Goal: Task Accomplishment & Management: Use online tool/utility

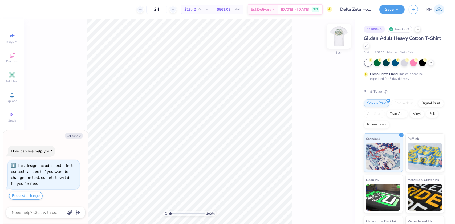
click at [338, 35] on img at bounding box center [338, 36] width 21 height 21
type textarea "x"
drag, startPoint x: 174, startPoint y: 213, endPoint x: 165, endPoint y: 213, distance: 8.8
type input "1"
click at [169, 213] on input "range" at bounding box center [187, 213] width 36 height 5
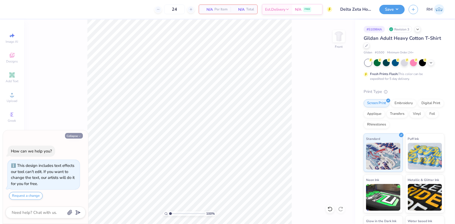
click at [71, 135] on button "Collapse" at bounding box center [74, 136] width 18 height 6
type textarea "x"
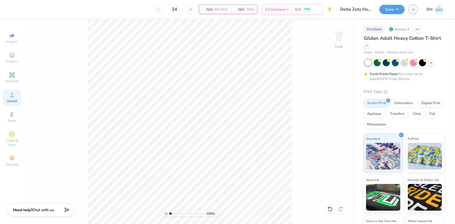
click at [9, 95] on icon at bounding box center [12, 94] width 6 height 6
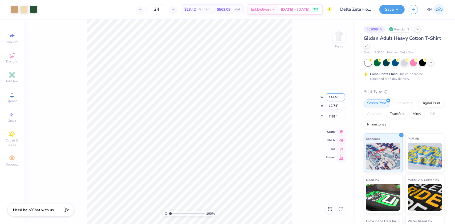
click at [333, 95] on input "14.65" at bounding box center [335, 96] width 19 height 7
type input "12.00"
type input "10.43"
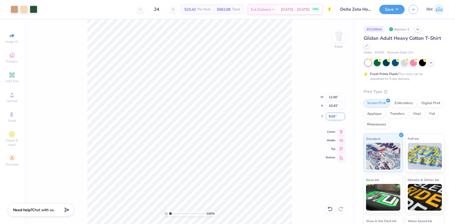
click at [333, 117] on input "9.03" at bounding box center [335, 115] width 19 height 7
type input "3.00"
click at [341, 131] on icon at bounding box center [341, 131] width 7 height 6
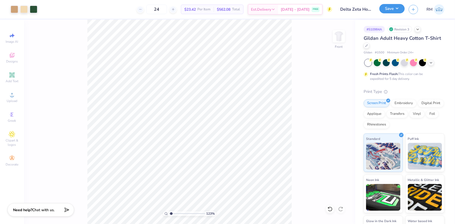
click at [400, 11] on button "Save" at bounding box center [392, 8] width 25 height 9
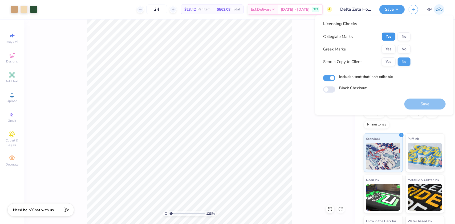
click at [389, 33] on button "Yes" at bounding box center [389, 36] width 14 height 9
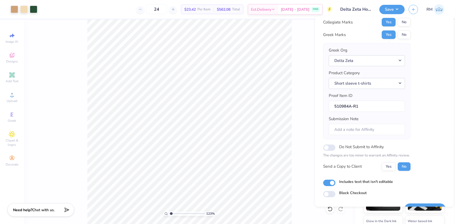
scroll to position [28, 0]
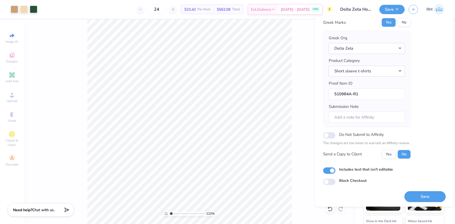
click at [429, 190] on div "Save" at bounding box center [425, 193] width 41 height 17
click at [427, 195] on button "Save" at bounding box center [425, 196] width 41 height 11
type input "1.23445539287119"
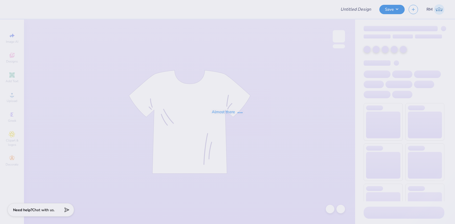
type input "CSU ZTA Philo"
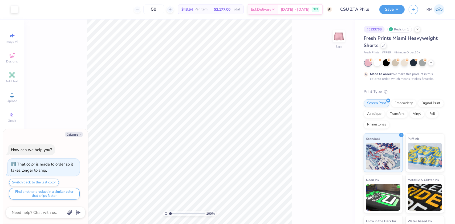
click at [307, 197] on div "100 % Back" at bounding box center [189, 121] width 331 height 204
click at [13, 93] on icon at bounding box center [12, 94] width 6 height 6
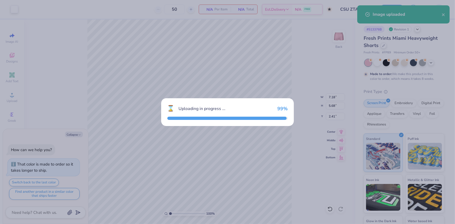
type textarea "x"
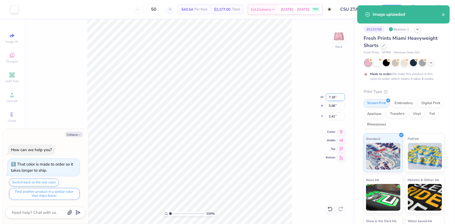
click at [335, 96] on input "7.18" at bounding box center [335, 96] width 19 height 7
type input "3.5"
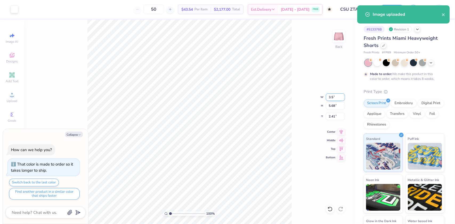
type textarea "x"
type input "3.50"
type input "2.77"
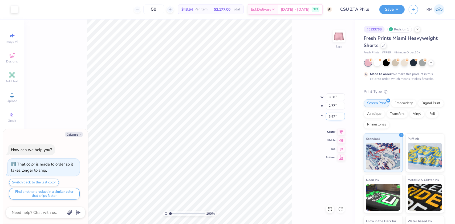
click at [331, 116] on input "3.87" at bounding box center [335, 115] width 19 height 7
type input "6"
type textarea "x"
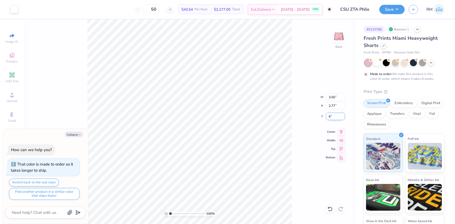
type input "6.00"
click at [341, 131] on icon at bounding box center [341, 130] width 3 height 5
click at [302, 173] on div "100 % Back W 3.50 3.50 " H 2.77 2.77 " Y 6.00 6.00 " Center Middle Top Bottom" at bounding box center [189, 121] width 331 height 204
type textarea "x"
click at [327, 114] on input "6.06" at bounding box center [335, 115] width 19 height 7
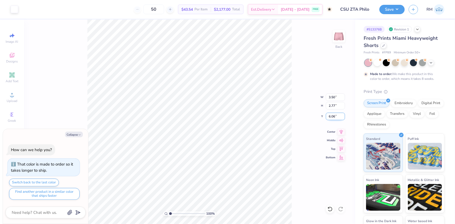
click at [327, 114] on input "6.06" at bounding box center [335, 115] width 19 height 7
type input "6"
type textarea "x"
type input "6.00"
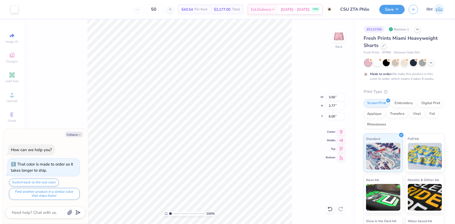
click at [294, 185] on div "100 % Back W 3.50 3.50 " H 2.77 2.77 " Y 6.00 6.00 " Center Middle Top Bottom" at bounding box center [189, 121] width 331 height 204
click at [392, 11] on button "Save" at bounding box center [392, 8] width 25 height 9
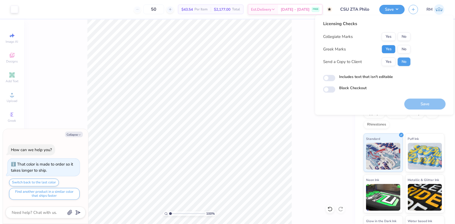
click at [390, 47] on button "Yes" at bounding box center [389, 49] width 14 height 9
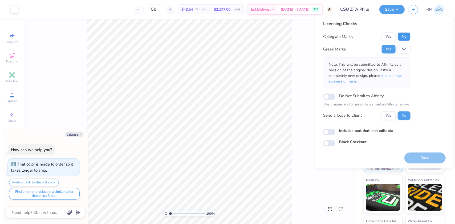
click at [404, 35] on button "No" at bounding box center [404, 36] width 13 height 9
click at [394, 75] on span "create a new submission here" at bounding box center [365, 78] width 73 height 11
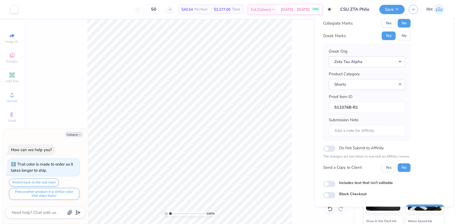
scroll to position [28, 0]
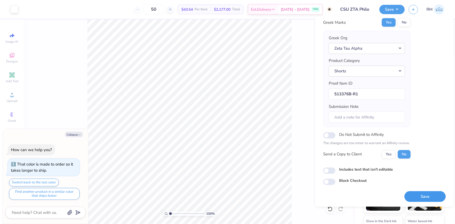
click at [413, 195] on button "Save" at bounding box center [425, 196] width 41 height 11
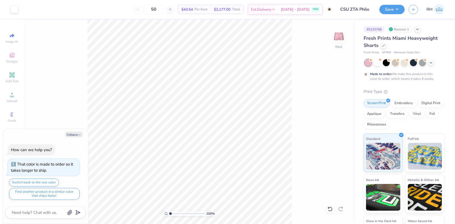
type textarea "x"
type input "2.26730332846674"
type textarea "x"
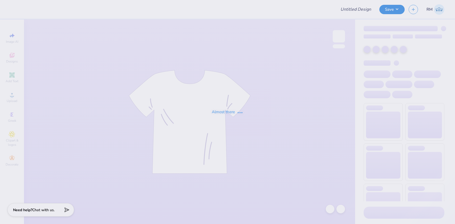
type input "Shorts"
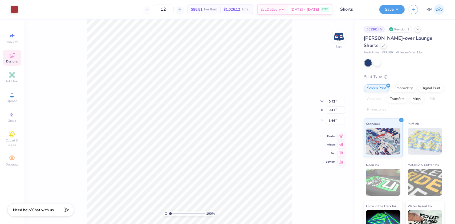
click at [394, 65] on div at bounding box center [405, 62] width 80 height 7
click at [366, 62] on div at bounding box center [368, 62] width 7 height 7
click at [380, 63] on div at bounding box center [377, 62] width 7 height 7
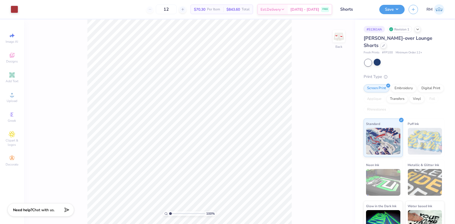
click at [392, 62] on div at bounding box center [405, 62] width 80 height 7
click at [390, 63] on div at bounding box center [405, 62] width 80 height 7
click at [399, 64] on div at bounding box center [405, 62] width 80 height 7
click at [367, 49] on div "[PERSON_NAME]-over Lounge Shorts" at bounding box center [404, 42] width 81 height 14
click at [383, 46] on icon at bounding box center [384, 45] width 3 height 3
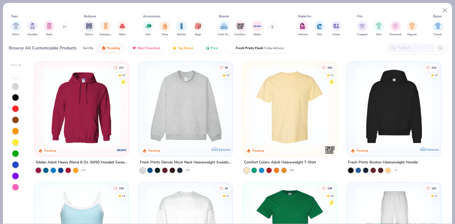
click at [415, 49] on input "text" at bounding box center [411, 48] width 41 height 6
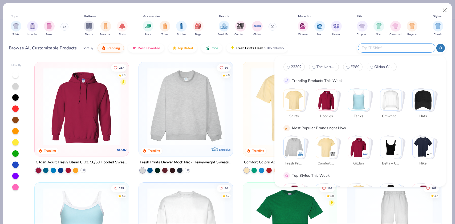
paste input "Replace PDF Enlarge Design View PDF Download Proof Made by [PERSON_NAME] Locati…"
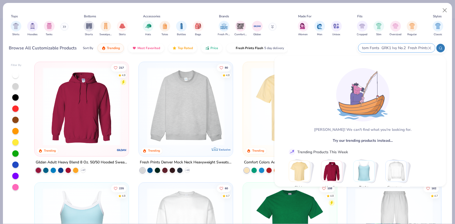
scroll to position [0, 678]
type input "Replace PDF Enlarge Design View PDF Download Proof Made by [PERSON_NAME] Locati…"
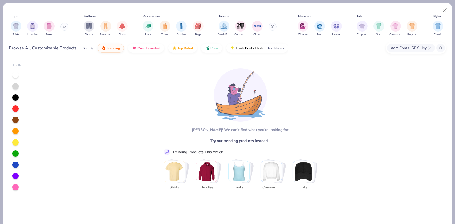
click at [262, 91] on img at bounding box center [240, 94] width 53 height 53
click at [266, 125] on div "[PERSON_NAME]! We can't find what you're looking for. Try our trending products…" at bounding box center [238, 141] width 159 height 156
click at [267, 139] on span "Try our trending products instead…" at bounding box center [241, 141] width 60 height 6
click at [431, 47] on icon at bounding box center [429, 47] width 3 height 3
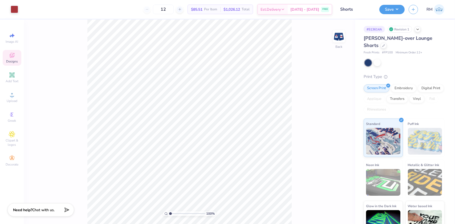
click at [8, 57] on div "Designs" at bounding box center [12, 58] width 19 height 16
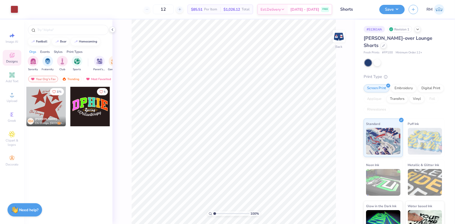
click at [51, 107] on div at bounding box center [45, 106] width 39 height 39
type input "0.50"
click at [345, 35] on img at bounding box center [338, 36] width 21 height 21
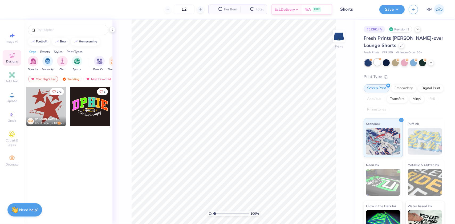
type input "50"
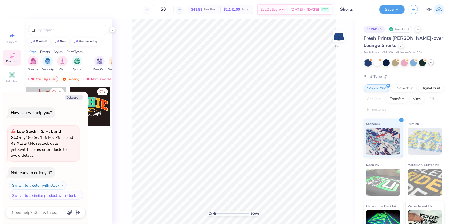
click at [432, 64] on div at bounding box center [431, 62] width 6 height 6
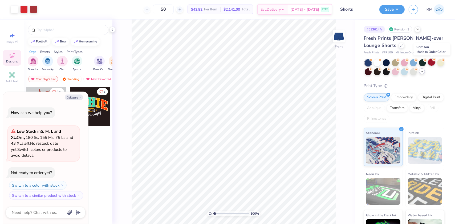
click at [431, 62] on div at bounding box center [431, 62] width 7 height 7
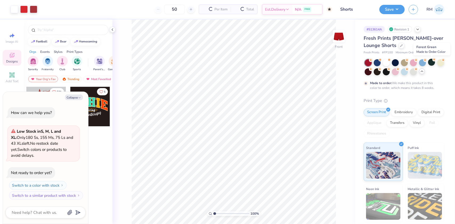
scroll to position [22, 0]
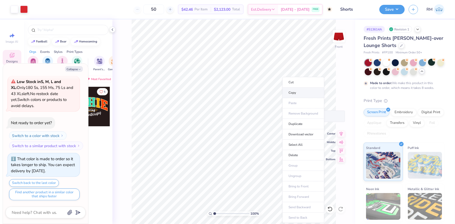
click at [291, 92] on li "Copy" at bounding box center [304, 92] width 42 height 10
click at [295, 81] on li "Cut" at bounding box center [308, 82] width 42 height 11
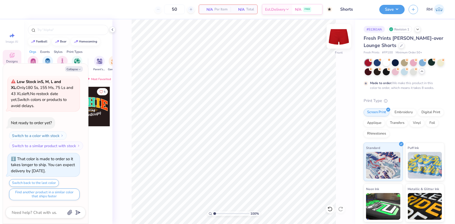
click at [336, 38] on img at bounding box center [338, 36] width 21 height 21
click at [270, 101] on li "Paste" at bounding box center [279, 103] width 42 height 10
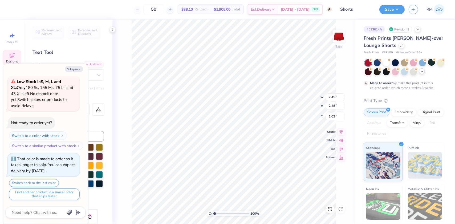
type textarea "x"
type input "1.11"
type textarea "x"
type input "6.99"
type input "2.65"
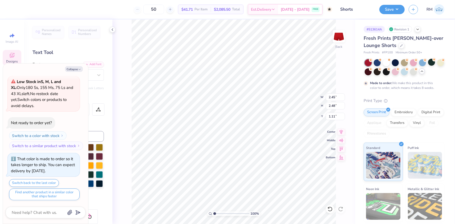
type input "0.94"
type textarea "x"
type input "1.63"
type textarea "x"
type input "1.55"
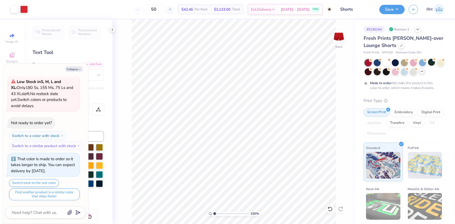
type textarea "x"
type input "5.63015460315087"
type textarea "x"
type input "5.63015460315087"
type textarea "x"
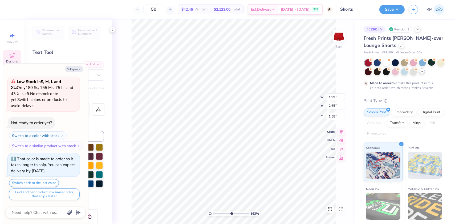
type input "5.63015460315087"
type textarea "x"
type input "5.63015460315087"
type textarea "x"
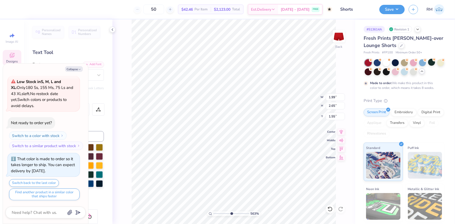
type input "5.63015460315087"
type textarea "x"
type input "1"
click at [247, 214] on li "Send to Back" at bounding box center [255, 217] width 42 height 10
type textarea "x"
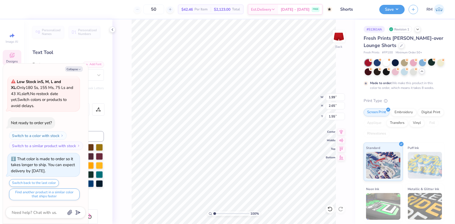
click at [216, 212] on div "100 %" at bounding box center [233, 213] width 53 height 5
type input "1.13"
click at [215, 214] on input "range" at bounding box center [232, 213] width 36 height 5
type textarea "x"
type input "2.72"
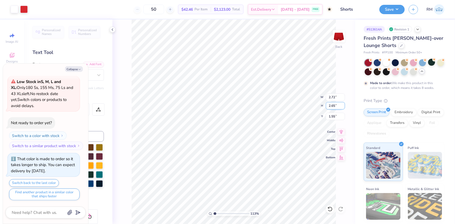
click at [330, 105] on input "2.65" at bounding box center [335, 105] width 19 height 7
type input "4.5"
type textarea "x"
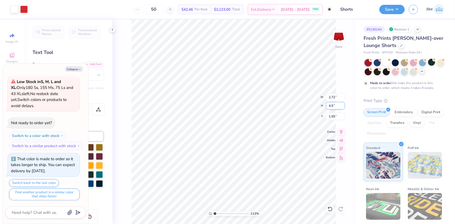
type input "4.63"
type input "4.50"
type input "0.62"
type textarea "x"
type input "2.45"
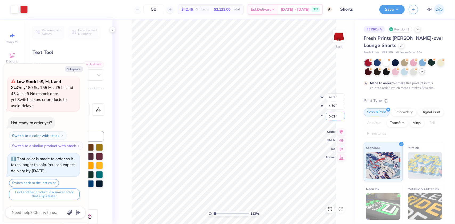
type input "2.48"
type input "1.63"
type textarea "x"
type input "1"
click at [188, 163] on li "Group" at bounding box center [198, 165] width 42 height 10
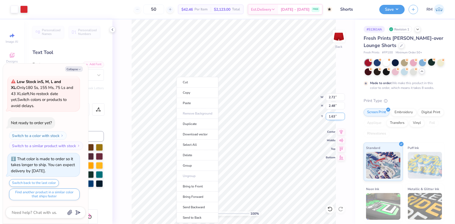
type textarea "x"
click at [332, 104] on input "2.48" at bounding box center [335, 105] width 19 height 7
type input "4.5"
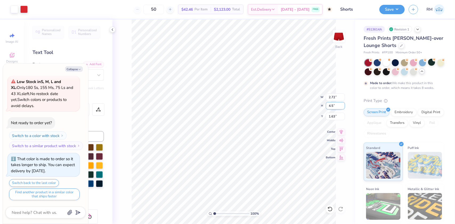
click at [337, 104] on input "4.5" at bounding box center [335, 105] width 19 height 7
click at [304, 105] on div "100 % Back W 2.72 2.72 " H 4.5 4.5 " Y 1.63 1.63 " Center Middle Top Bottom" at bounding box center [233, 121] width 243 height 204
type textarea "x"
click at [336, 106] on input "2.48" at bounding box center [335, 105] width 19 height 7
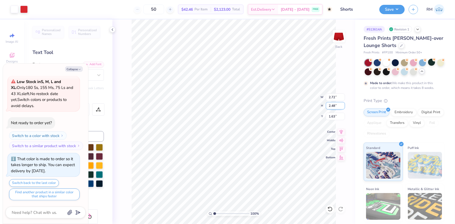
click at [336, 106] on input "2.48" at bounding box center [335, 105] width 19 height 7
type input "4.5"
type textarea "x"
type input "4.95"
type input "4.50"
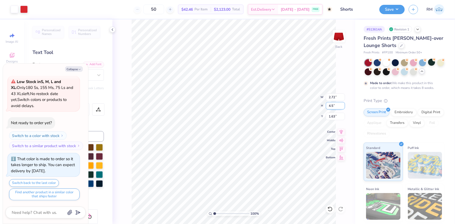
type input "0.62"
type textarea "x"
click at [329, 117] on input "0.62" at bounding box center [335, 115] width 19 height 7
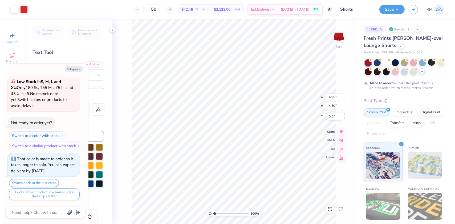
type input "0.5"
type textarea "x"
type input "0.50"
type textarea "x"
type input "4.63"
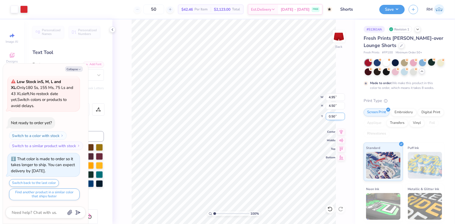
type input "2.02"
click at [332, 116] on input "2.06" at bounding box center [335, 115] width 19 height 7
type input "0.5"
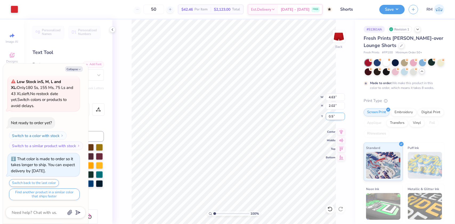
type textarea "x"
type input "0.50"
click at [329, 208] on icon at bounding box center [330, 208] width 5 height 5
click at [287, 163] on li "Group" at bounding box center [292, 165] width 42 height 10
type textarea "x"
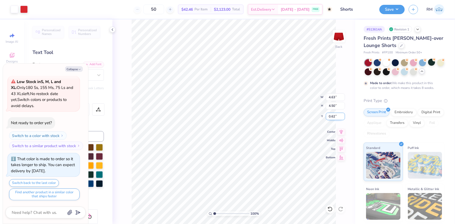
click at [332, 116] on input "0.62" at bounding box center [335, 115] width 19 height 7
type input "0.5"
type textarea "x"
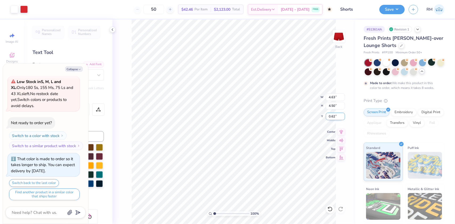
click at [331, 115] on input "0.62" at bounding box center [335, 115] width 19 height 7
type input "0.5"
type textarea "x"
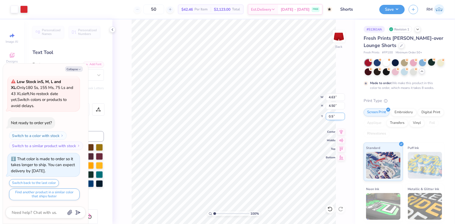
type input "0.50"
click at [341, 129] on icon at bounding box center [341, 131] width 7 height 6
type textarea "x"
type input "4.95"
click at [340, 131] on icon at bounding box center [341, 131] width 7 height 6
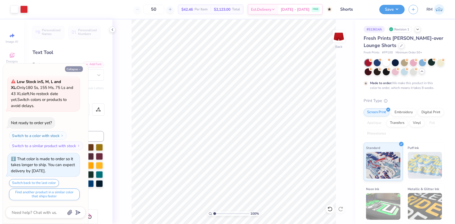
click at [77, 68] on button "Collapse" at bounding box center [74, 69] width 18 height 6
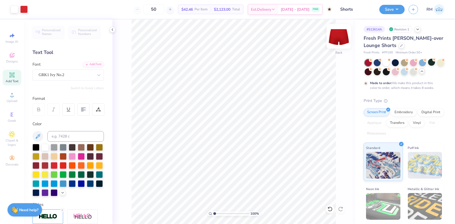
click at [340, 37] on img at bounding box center [338, 36] width 21 height 21
click at [336, 214] on div "100 % Front" at bounding box center [233, 121] width 243 height 204
click at [339, 34] on img at bounding box center [338, 36] width 21 height 21
click at [391, 10] on button "Save" at bounding box center [392, 8] width 25 height 9
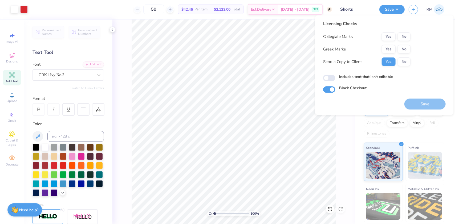
click at [389, 44] on div "Collegiate Marks Yes No Greek Marks Yes No Send a Copy to Client Yes No" at bounding box center [366, 49] width 87 height 34
click at [386, 49] on button "Yes" at bounding box center [389, 49] width 14 height 9
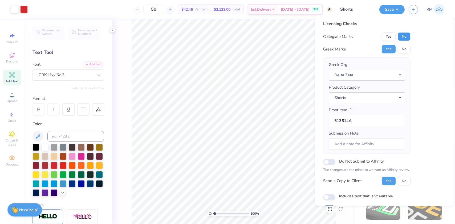
click at [402, 36] on button "No" at bounding box center [404, 36] width 13 height 9
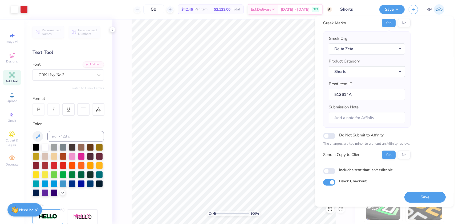
scroll to position [28, 0]
click at [427, 197] on button "Save" at bounding box center [425, 196] width 41 height 11
type textarea "x"
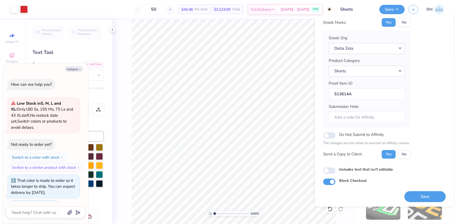
scroll to position [42, 0]
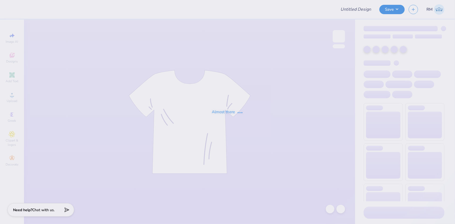
type input "Shorts"
type input "50"
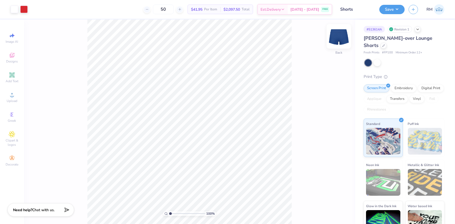
click at [341, 43] on img at bounding box center [338, 36] width 21 height 21
click at [398, 62] on div at bounding box center [405, 62] width 80 height 7
click at [427, 63] on div at bounding box center [405, 62] width 80 height 7
click at [420, 29] on icon at bounding box center [418, 29] width 4 height 4
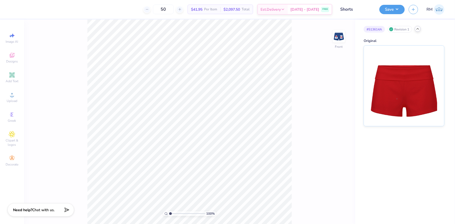
click at [419, 29] on polyline at bounding box center [418, 28] width 2 height 1
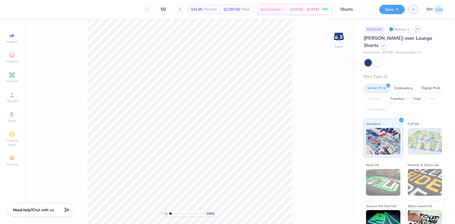
click at [398, 30] on div "Revision 1" at bounding box center [400, 29] width 25 height 7
